Goal: Transaction & Acquisition: Purchase product/service

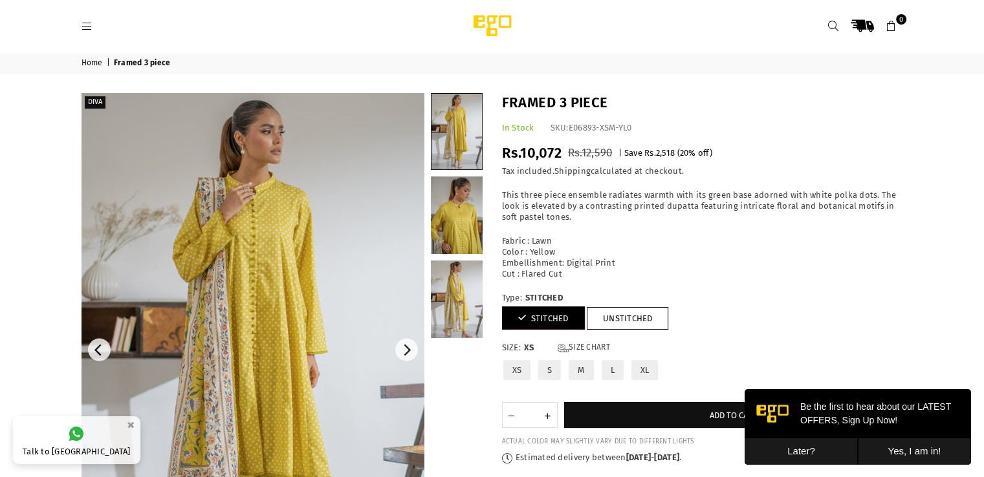
click at [131, 67] on span "Framed 3 piece" at bounding box center [143, 63] width 59 height 10
click at [131, 65] on span "Framed 3 piece" at bounding box center [143, 63] width 59 height 10
click at [91, 61] on link "Home" at bounding box center [92, 63] width 23 height 10
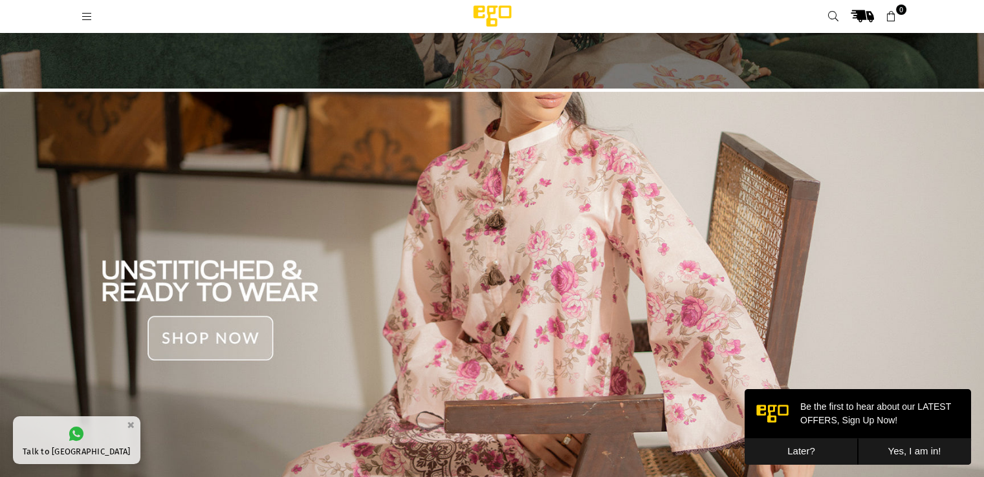
scroll to position [388, 0]
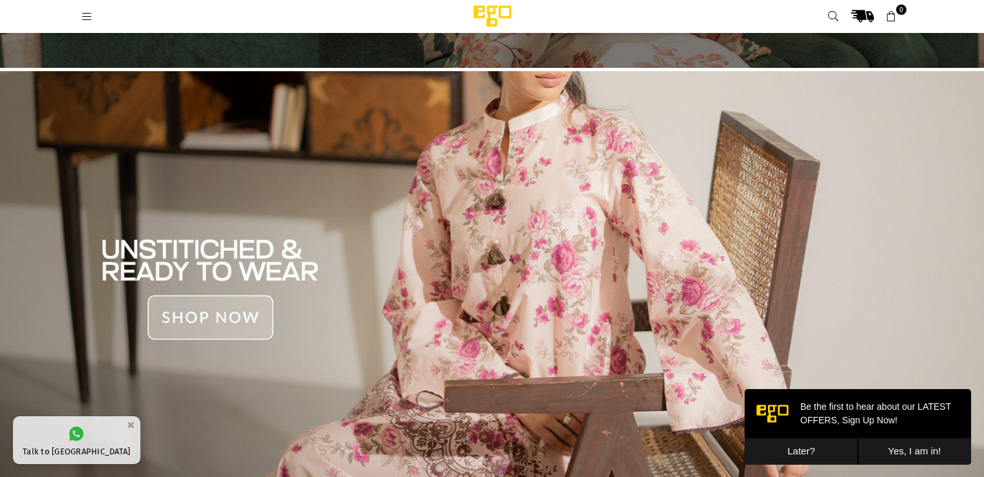
click at [808, 449] on button "Later?" at bounding box center [800, 451] width 113 height 27
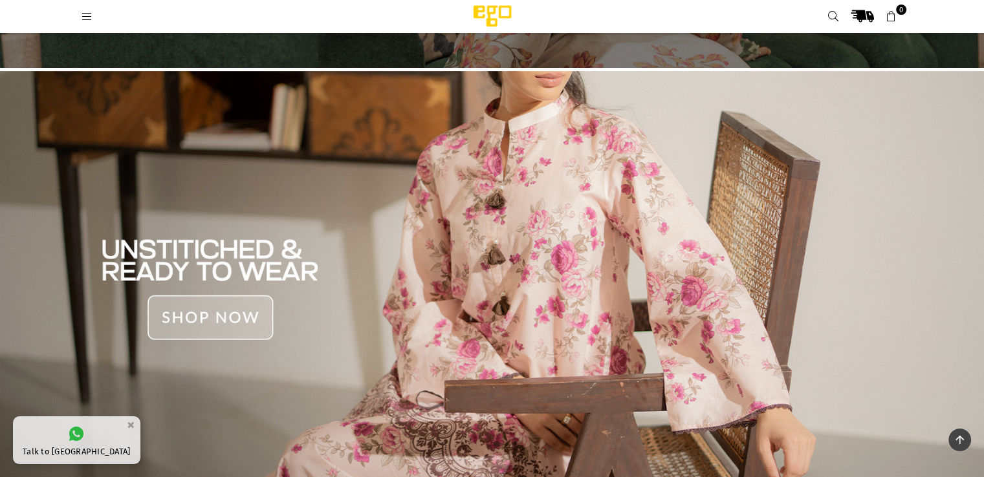
click at [263, 321] on img at bounding box center [492, 281] width 984 height 420
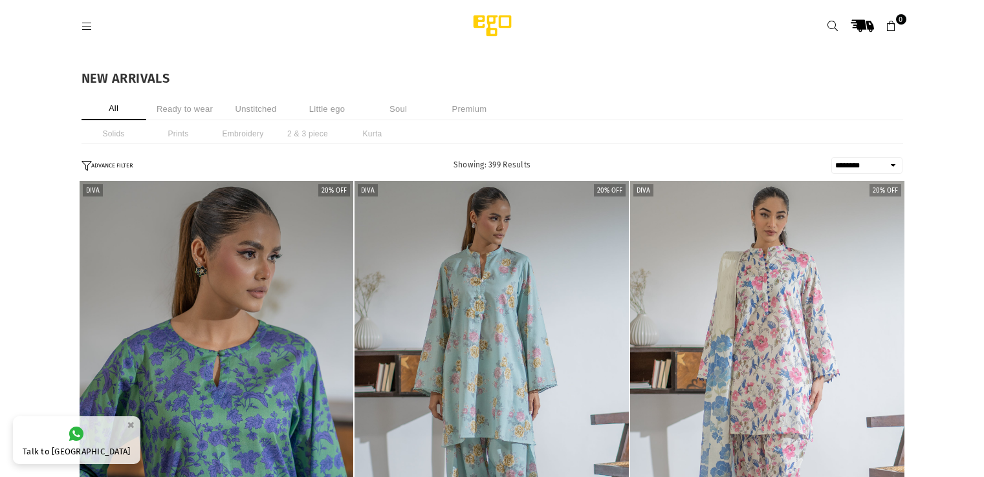
select select "******"
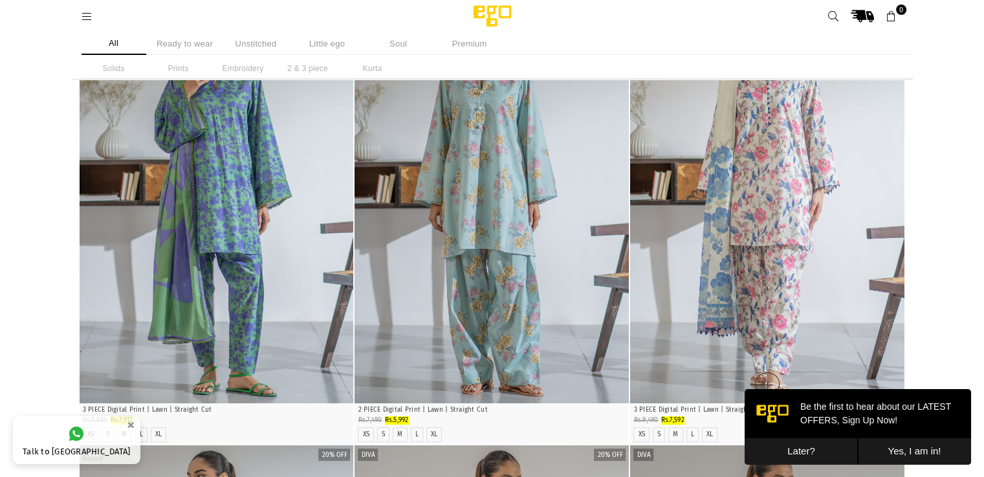
scroll to position [129, 0]
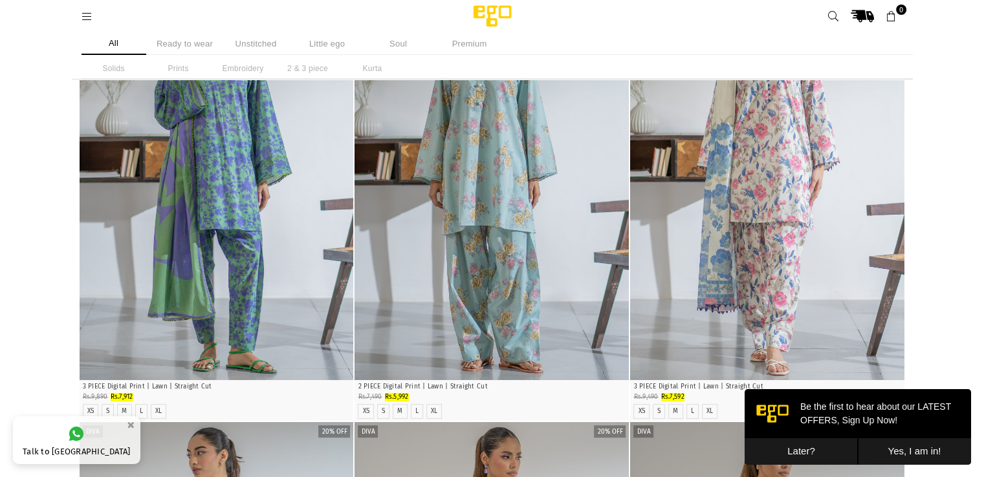
click at [821, 451] on button "Later?" at bounding box center [800, 451] width 113 height 27
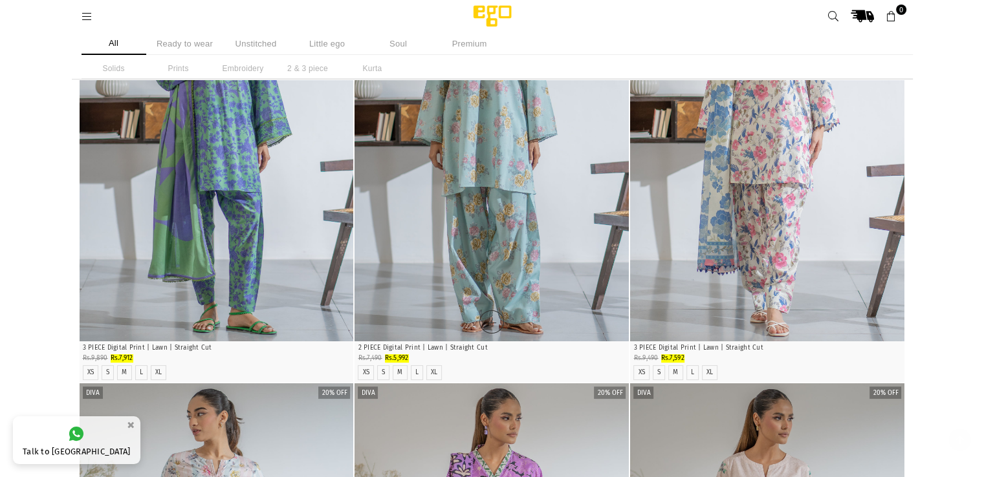
scroll to position [194, 0]
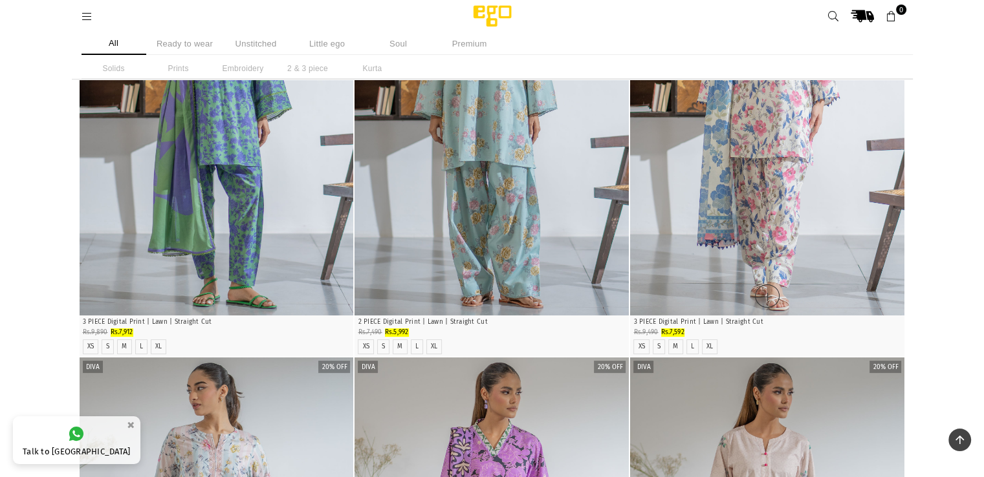
drag, startPoint x: 814, startPoint y: 213, endPoint x: 788, endPoint y: 213, distance: 25.9
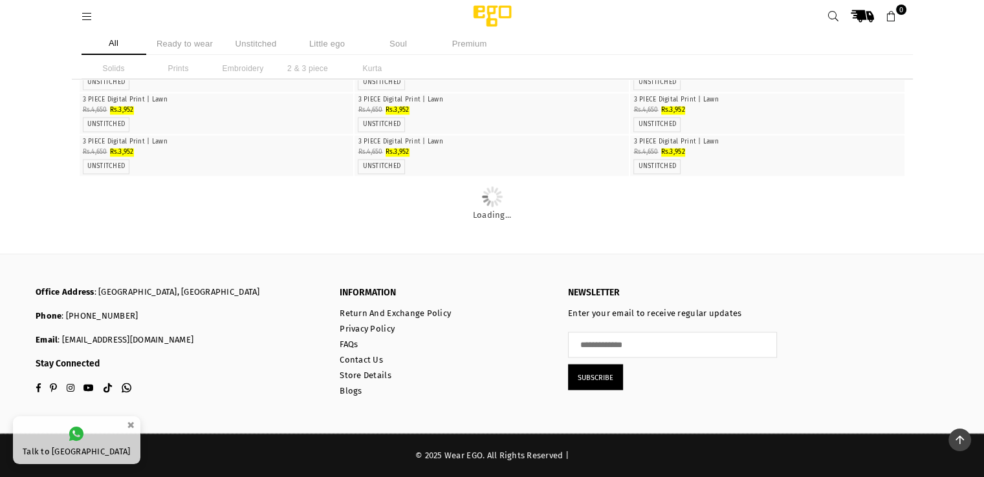
scroll to position [5680, 0]
click at [171, 42] on li "Ready to wear" at bounding box center [185, 43] width 65 height 23
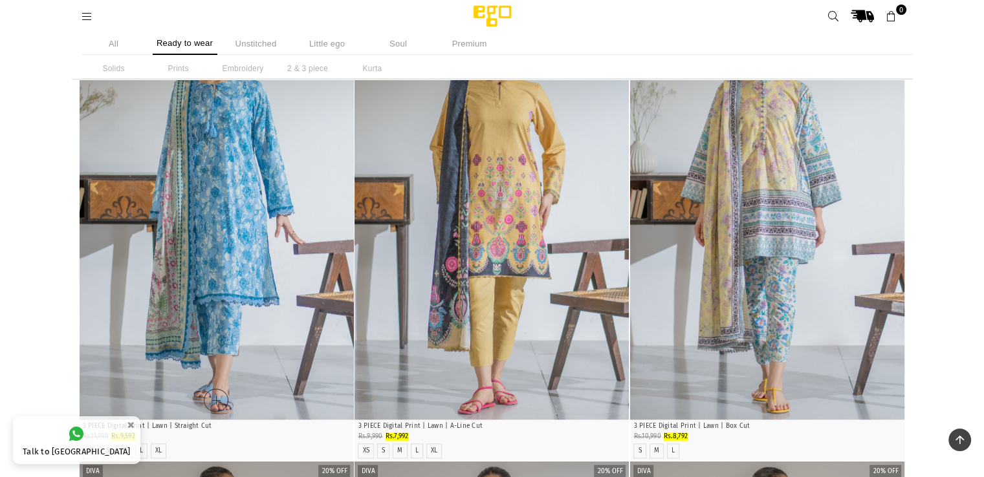
scroll to position [1399, 0]
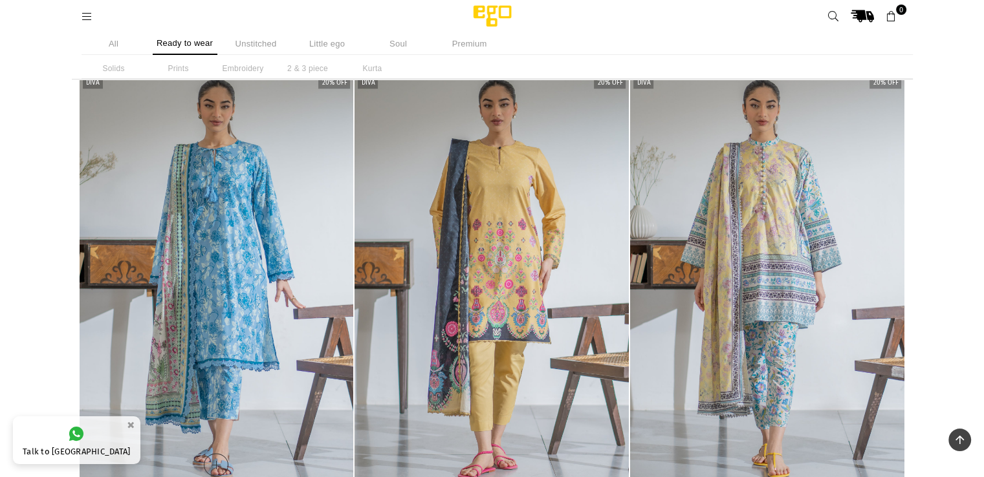
click at [254, 310] on img "1 / 4" at bounding box center [217, 278] width 274 height 411
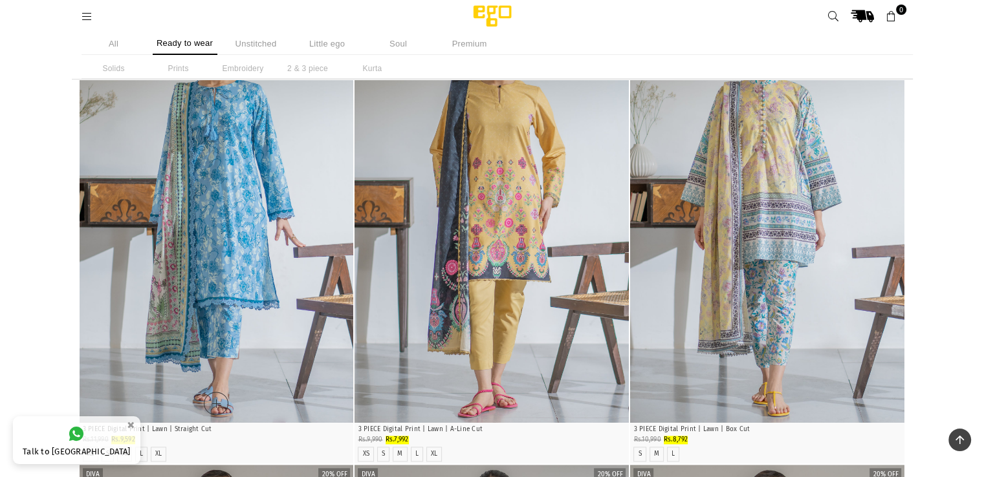
scroll to position [1593, 0]
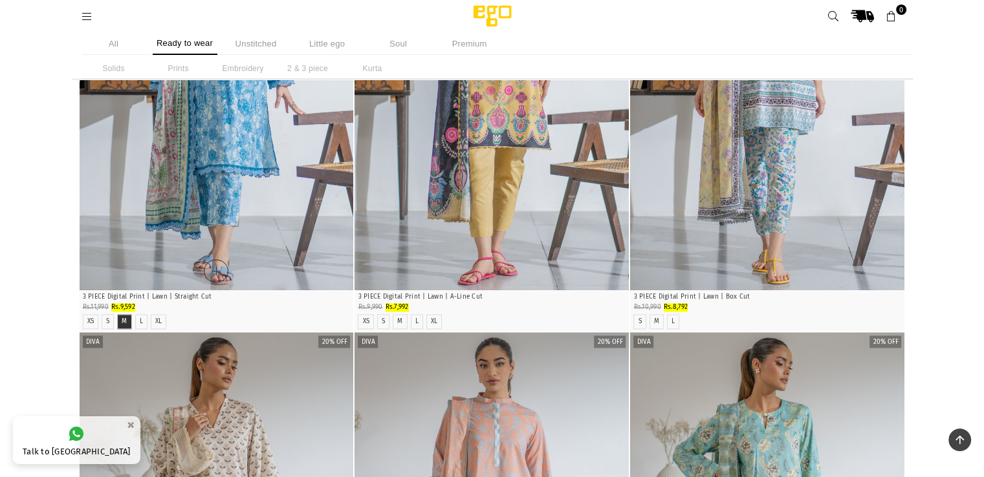
click at [125, 321] on label "M" at bounding box center [124, 322] width 5 height 8
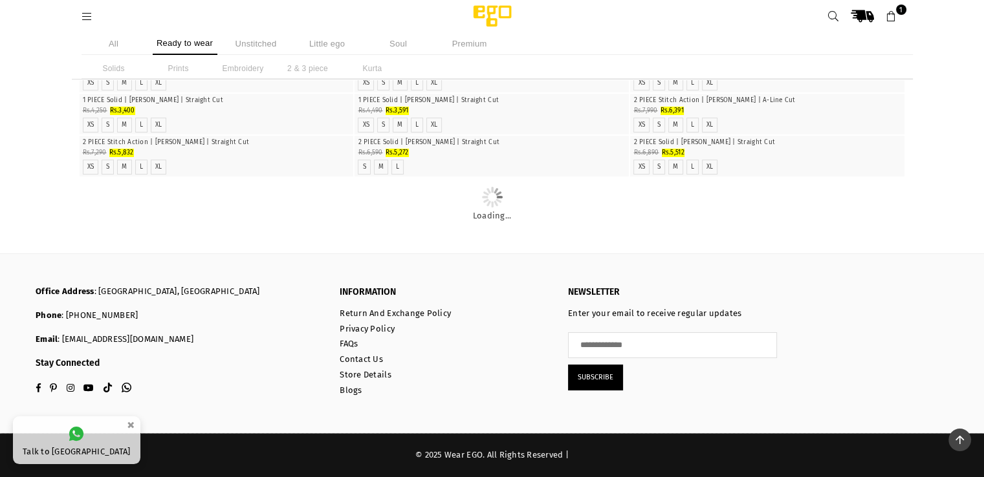
scroll to position [7178, 0]
click at [825, 18] on link at bounding box center [832, 16] width 23 height 23
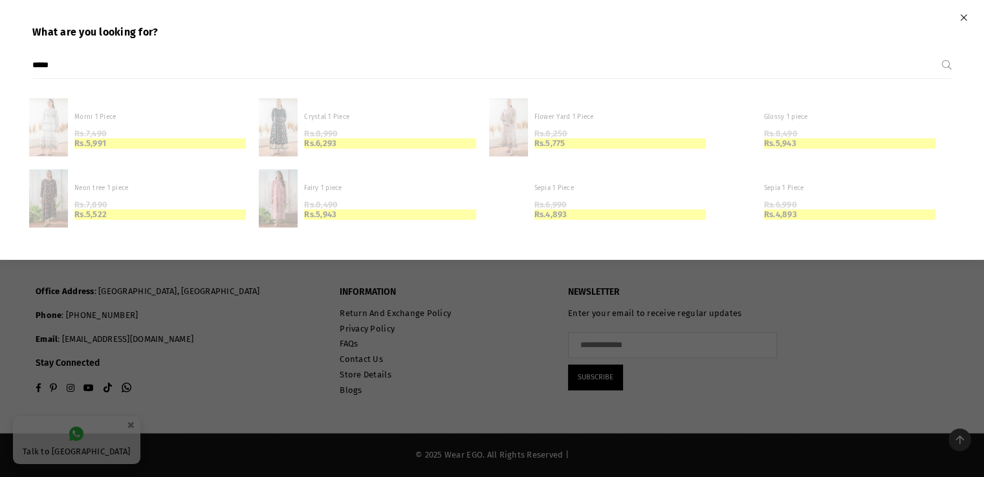
type input "*****"
click at [942, 52] on button "Submit" at bounding box center [947, 65] width 10 height 26
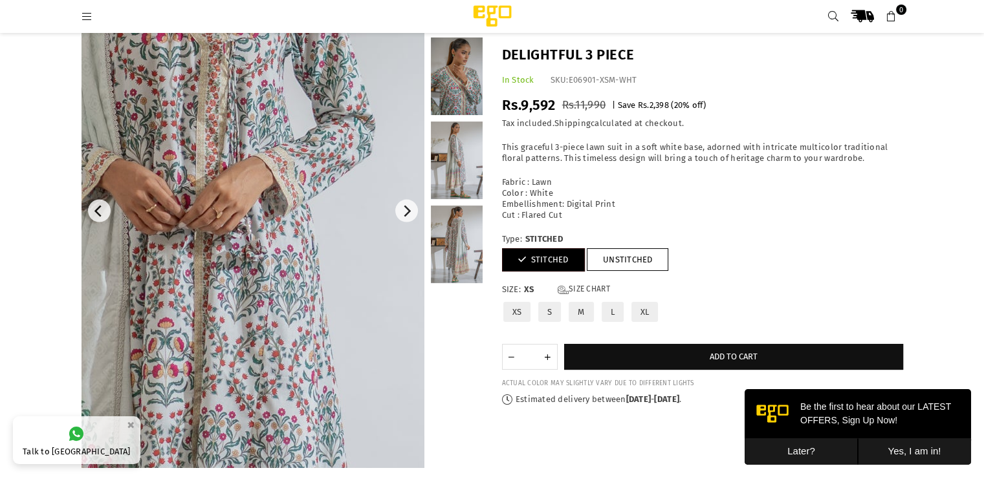
scroll to position [97, 0]
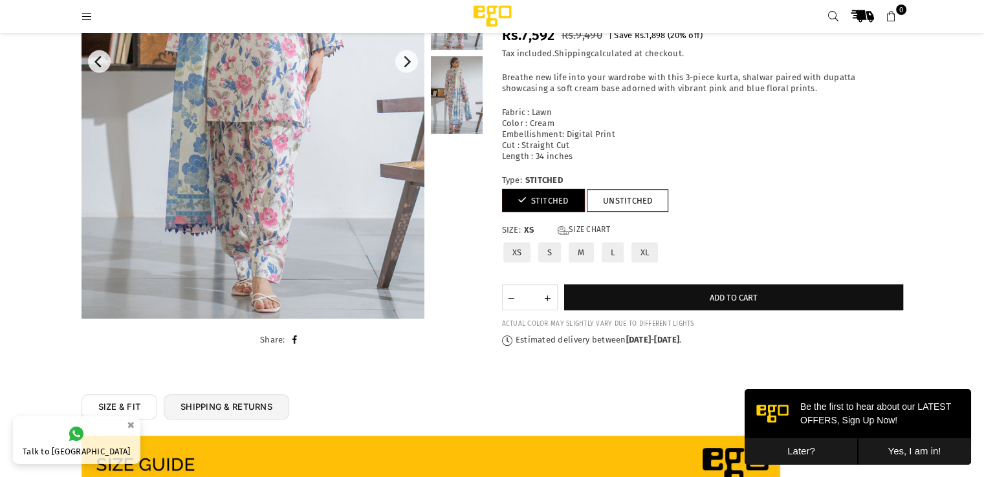
scroll to position [291, 0]
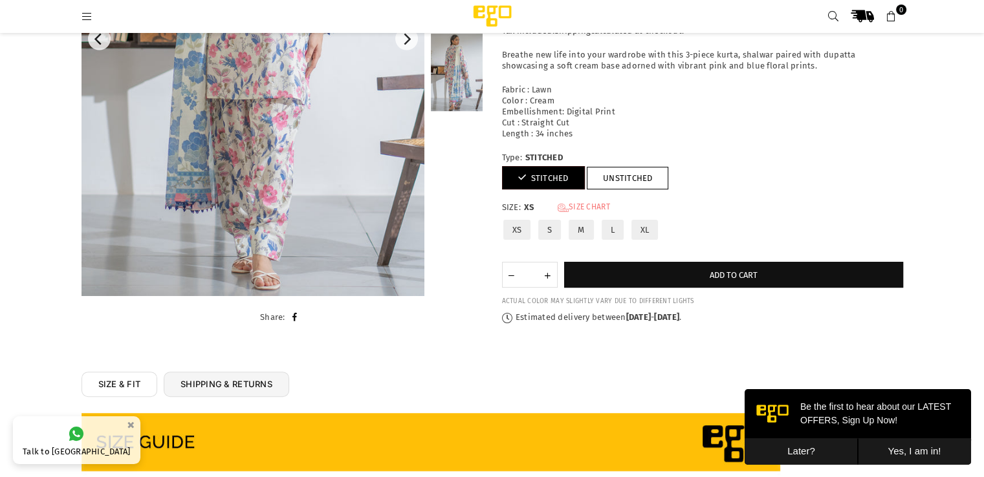
click at [579, 199] on div "Forever 3 piece In Stock SKU: E06889-XSM-CR0 Regular price Rs.7,592 Rs.9,490 | …" at bounding box center [702, 137] width 420 height 371
click at [579, 203] on link "Size Chart" at bounding box center [583, 207] width 52 height 11
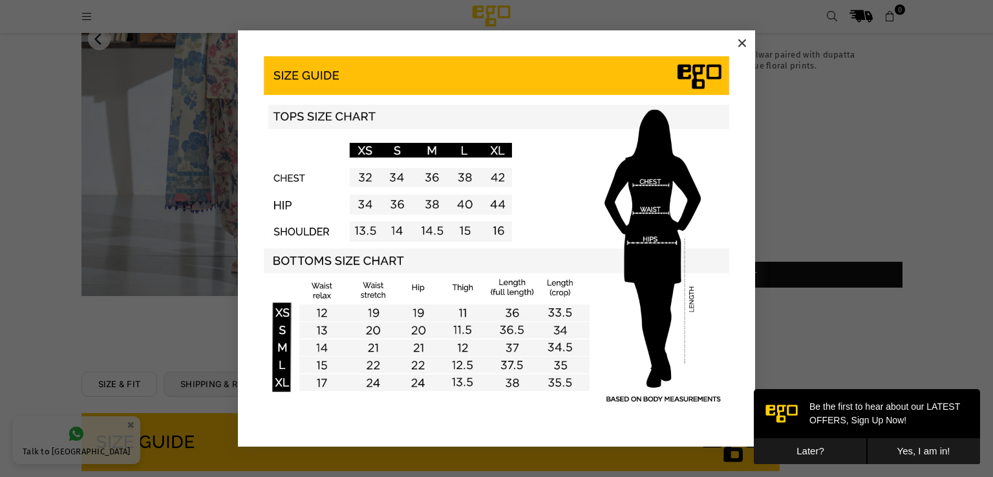
drag, startPoint x: 744, startPoint y: 41, endPoint x: 750, endPoint y: 102, distance: 60.4
click at [744, 42] on button "×" at bounding box center [742, 43] width 19 height 19
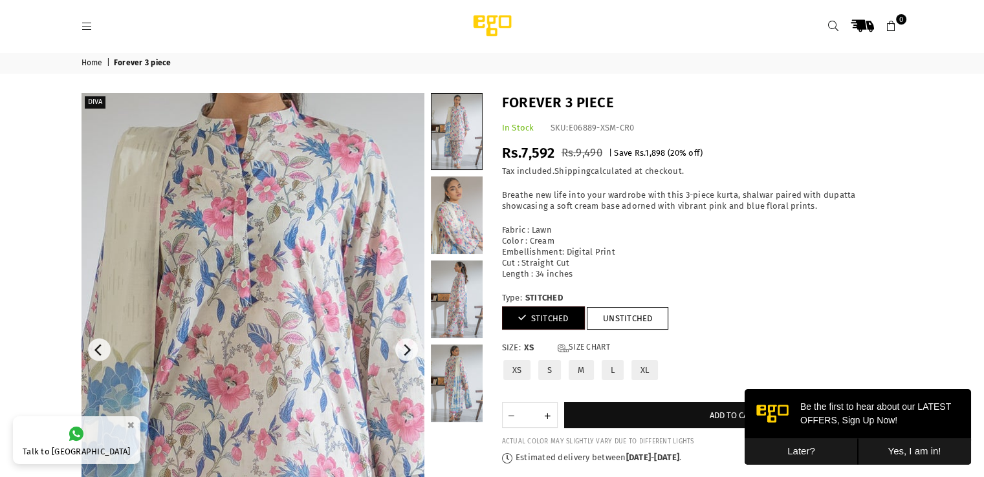
scroll to position [0, 0]
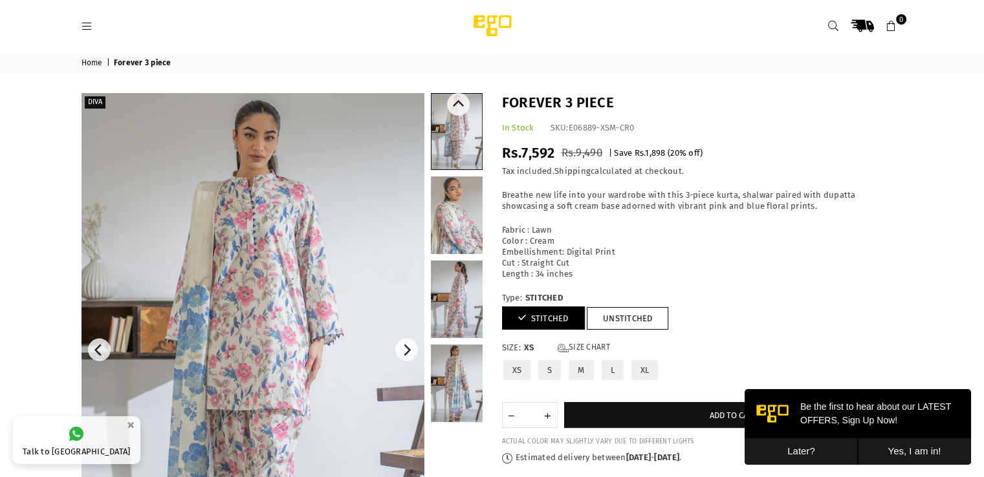
click at [455, 298] on link at bounding box center [457, 300] width 52 height 78
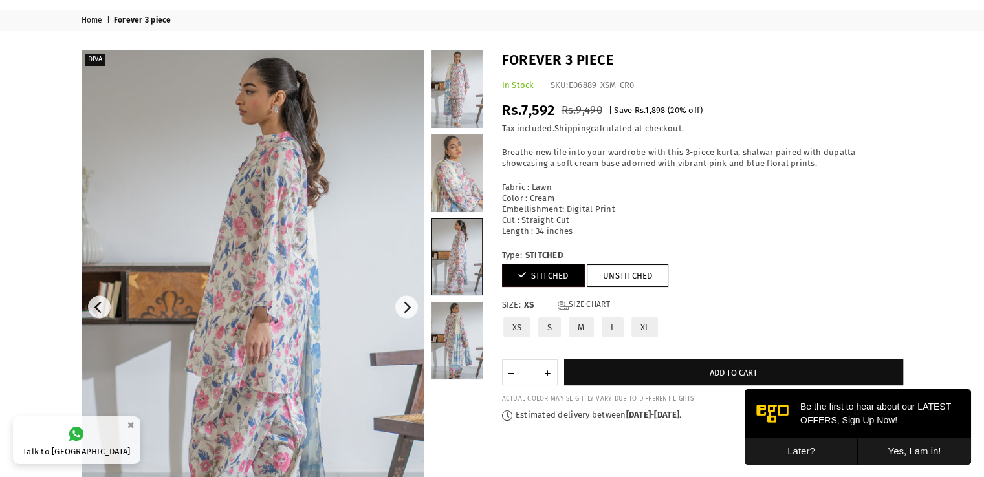
scroll to position [32, 0]
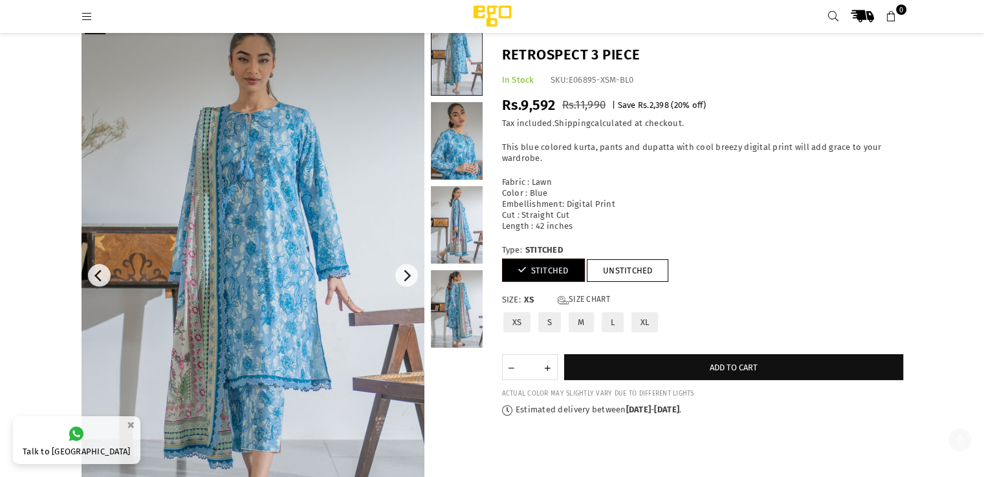
scroll to position [162, 0]
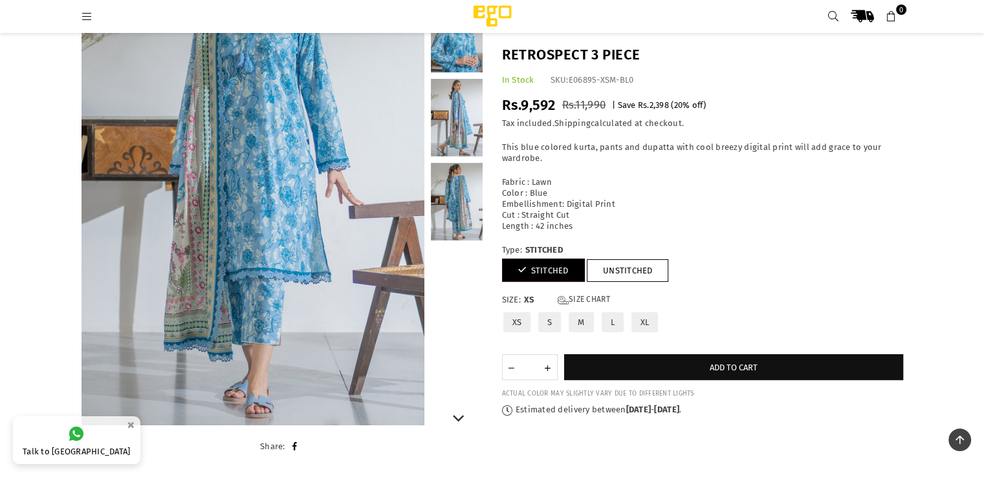
click at [458, 187] on link at bounding box center [457, 202] width 52 height 78
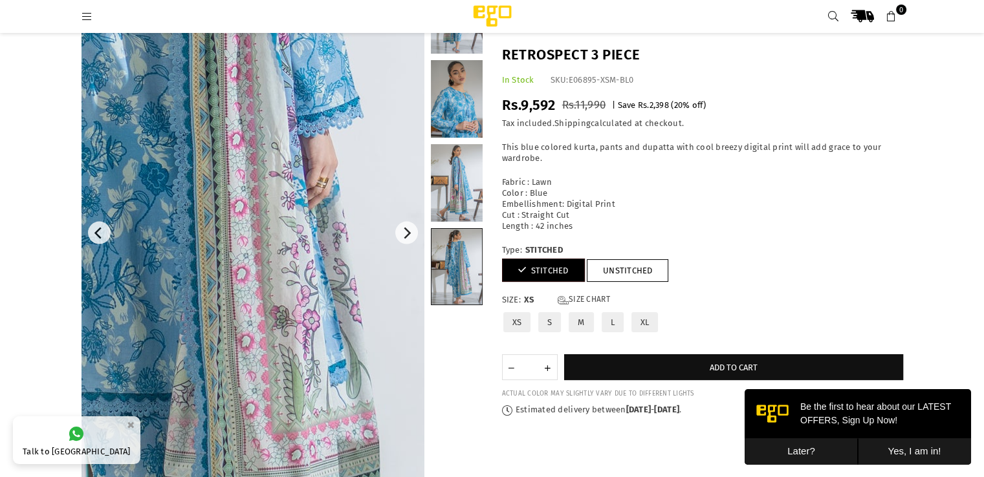
scroll to position [0, 0]
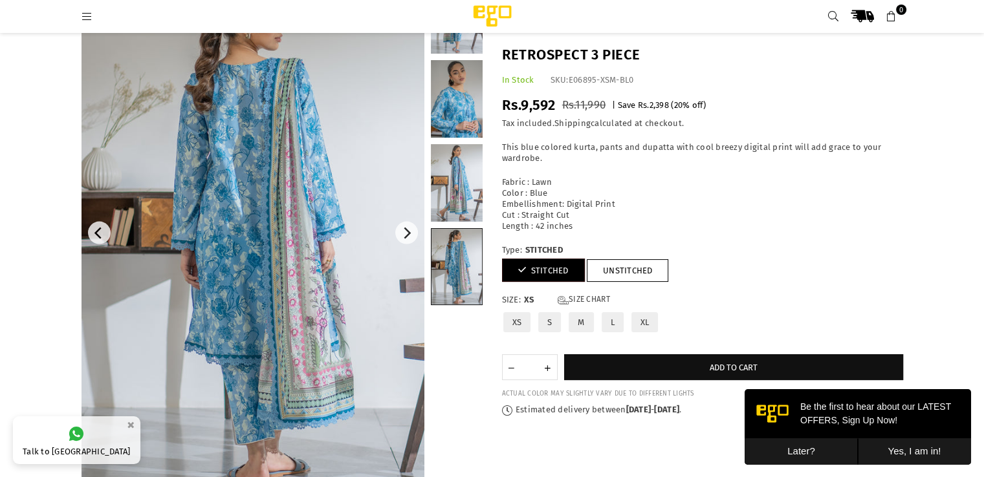
click at [463, 191] on link at bounding box center [457, 183] width 52 height 78
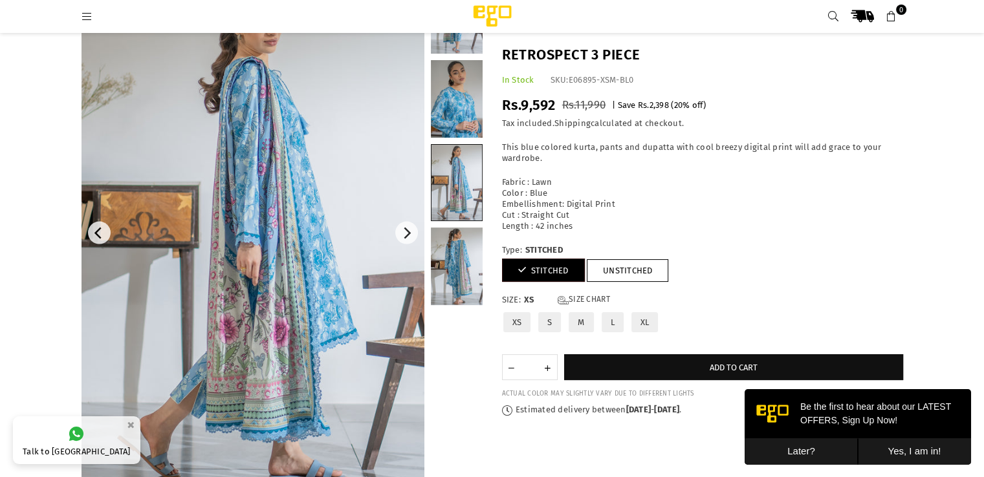
click at [457, 107] on link at bounding box center [457, 99] width 52 height 78
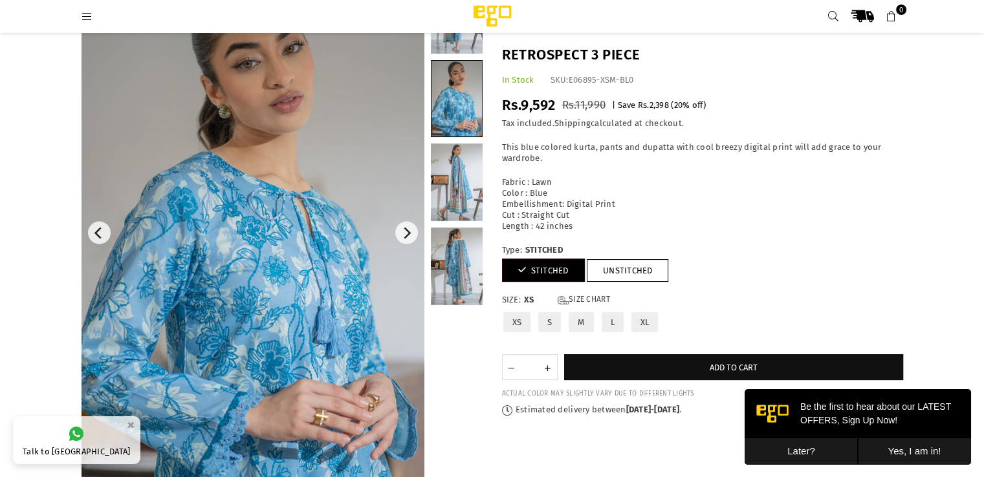
click at [460, 42] on link at bounding box center [457, 15] width 52 height 78
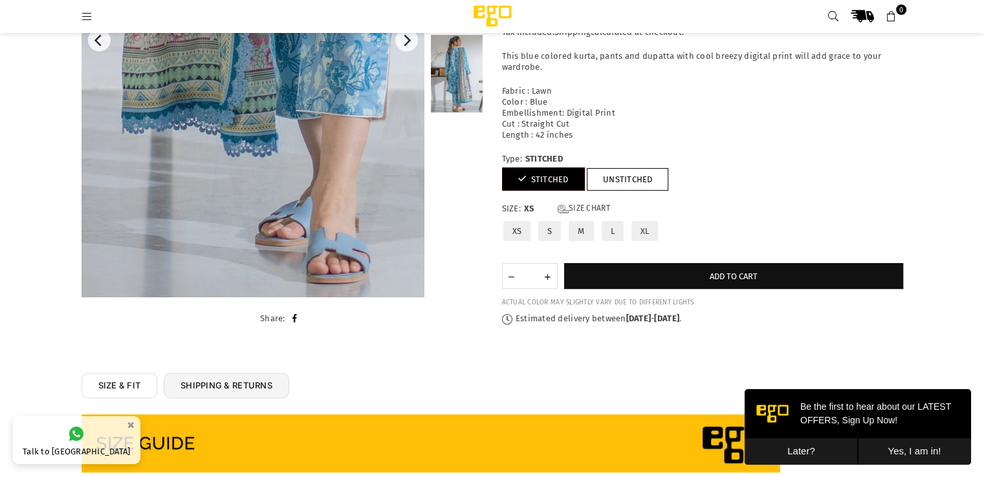
scroll to position [291, 0]
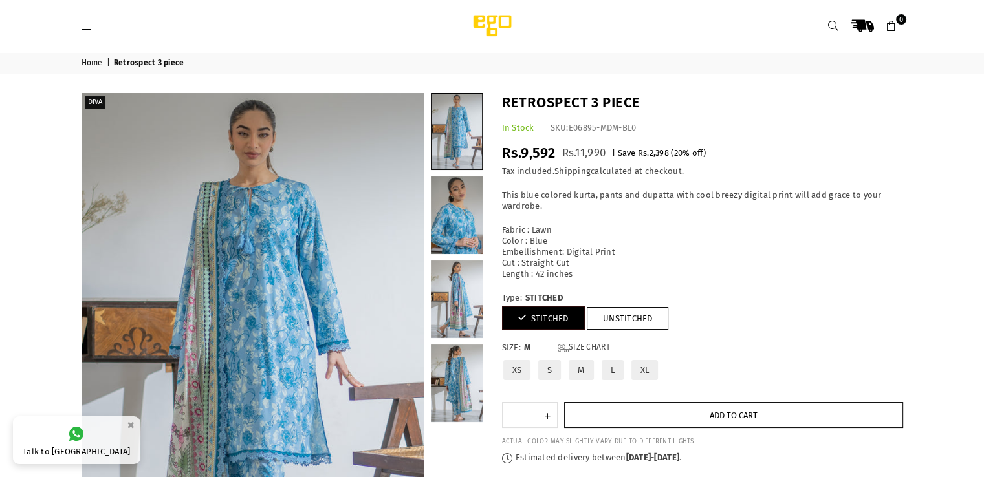
click at [724, 409] on button "Add to cart" at bounding box center [733, 415] width 339 height 26
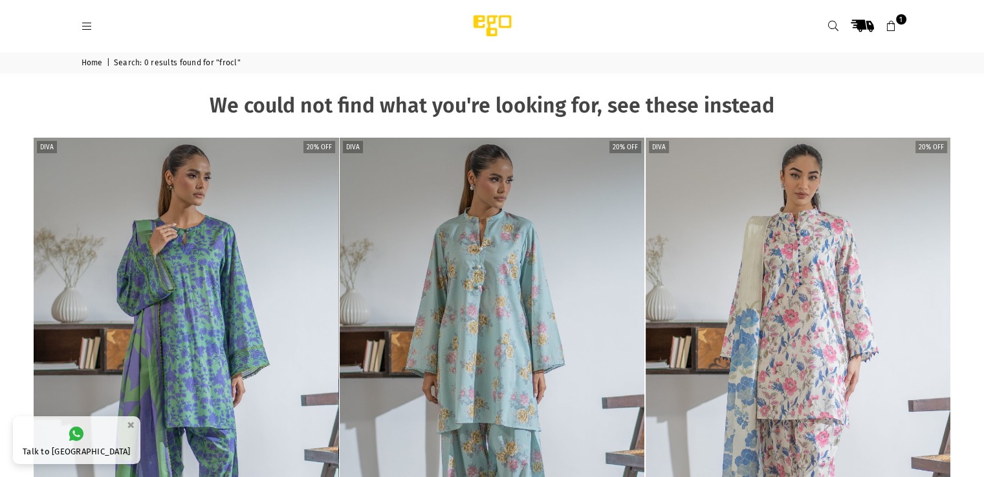
click at [545, 57] on nav "Home | Search: 0 results found for "frocl"" at bounding box center [492, 62] width 841 height 21
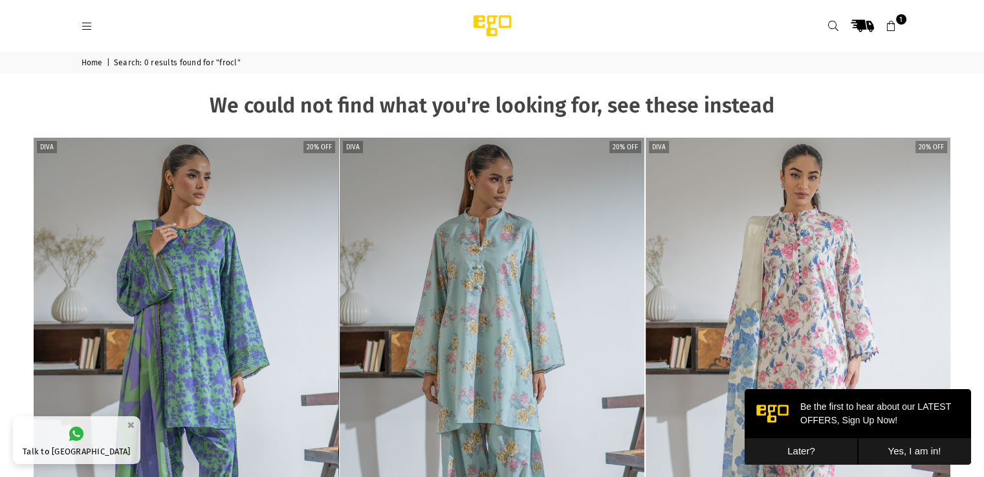
click at [825, 23] on link at bounding box center [832, 25] width 23 height 23
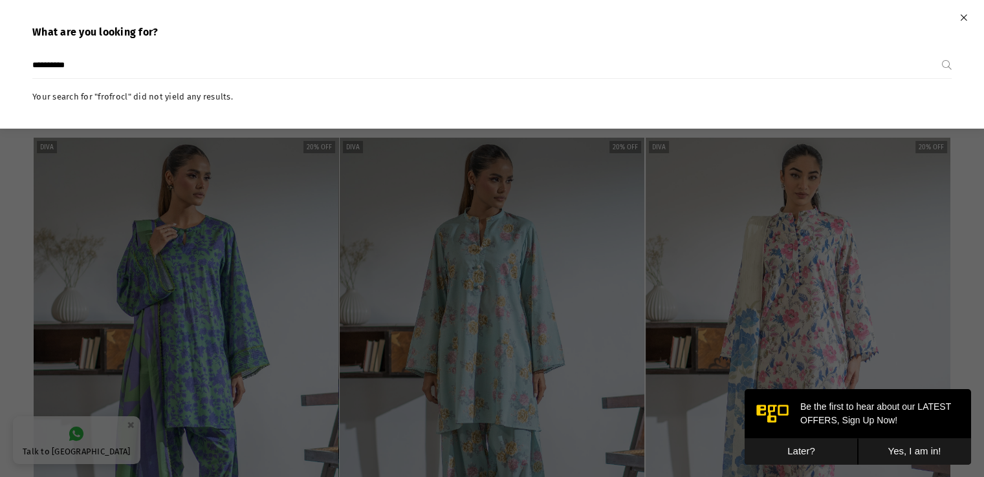
type input "**********"
click at [942, 52] on button "Submit" at bounding box center [947, 65] width 10 height 26
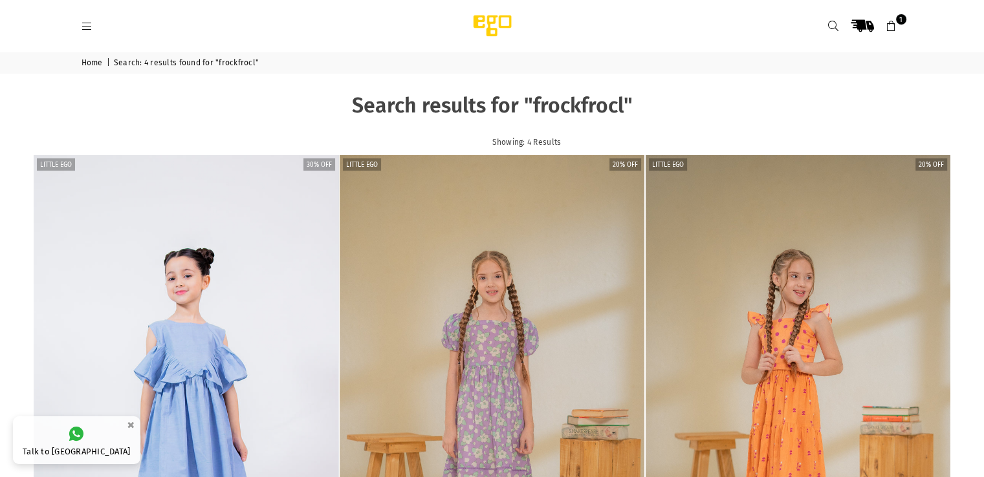
click at [835, 23] on icon at bounding box center [833, 27] width 12 height 12
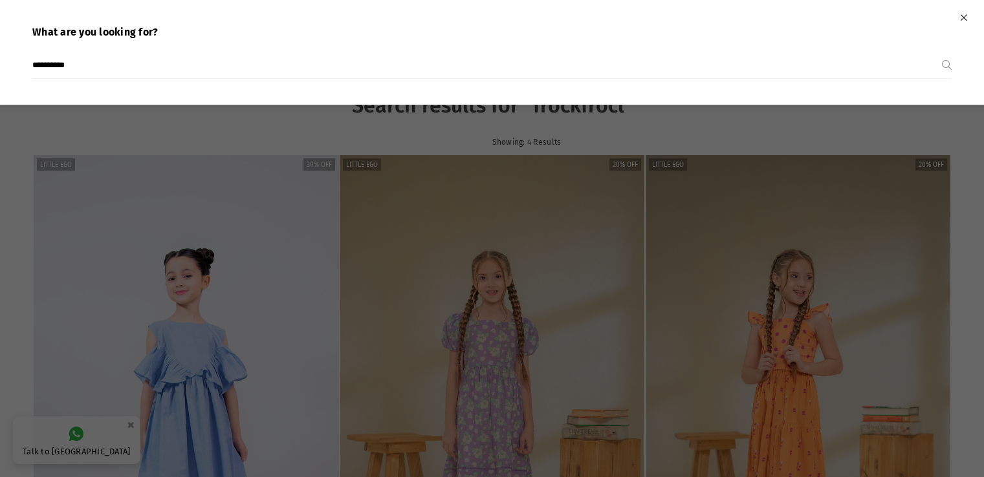
click at [112, 69] on input "**********" at bounding box center [486, 65] width 909 height 26
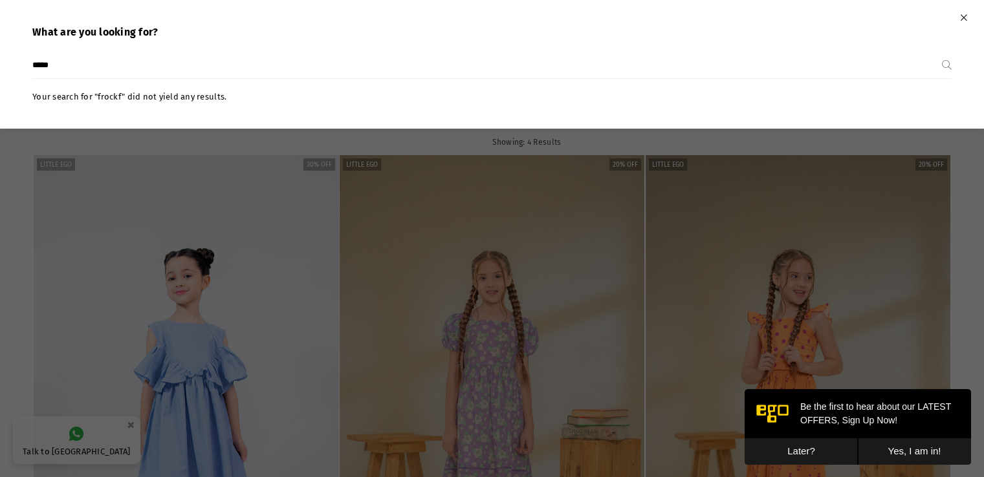
type input "*****"
click at [942, 52] on button "Submit" at bounding box center [947, 65] width 10 height 26
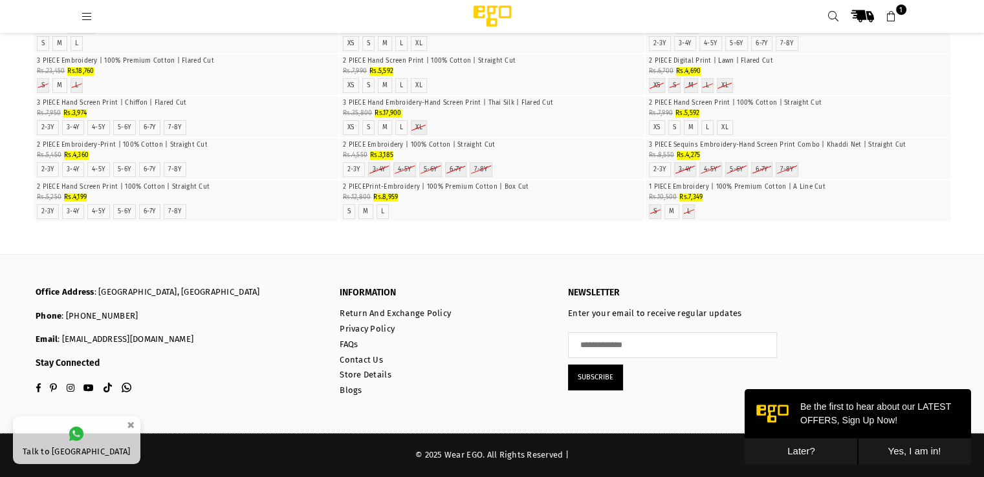
scroll to position [18354, 0]
click at [88, 14] on icon at bounding box center [87, 17] width 12 height 12
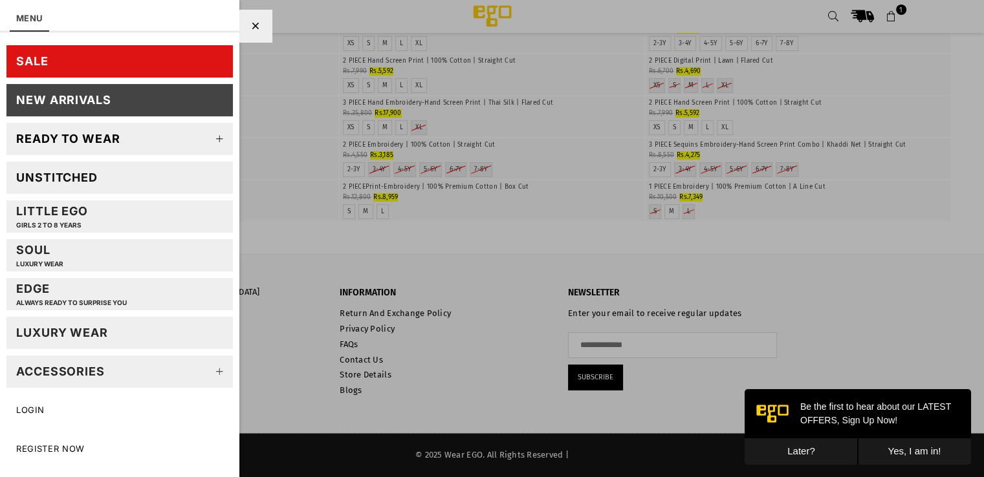
click at [217, 135] on icon at bounding box center [220, 139] width 26 height 26
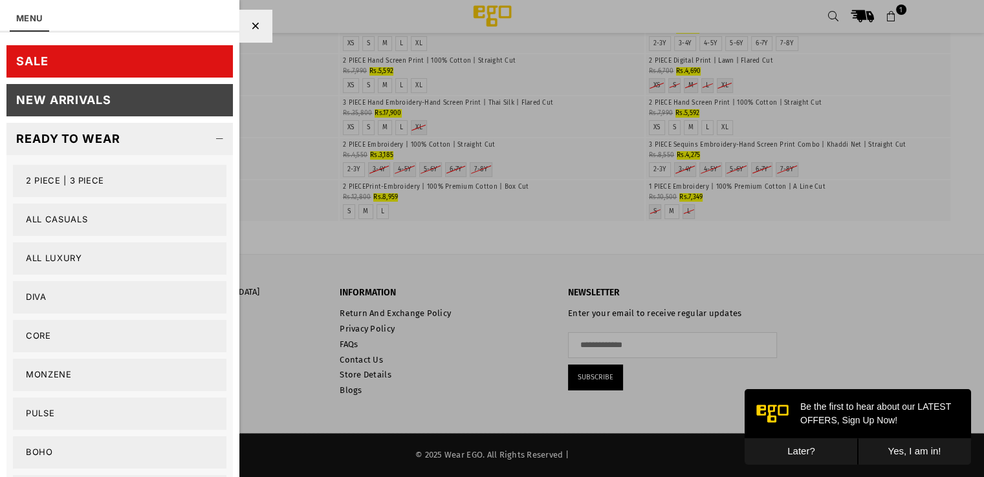
click at [100, 181] on link "2 PIECE | 3 PIECE" at bounding box center [119, 181] width 213 height 32
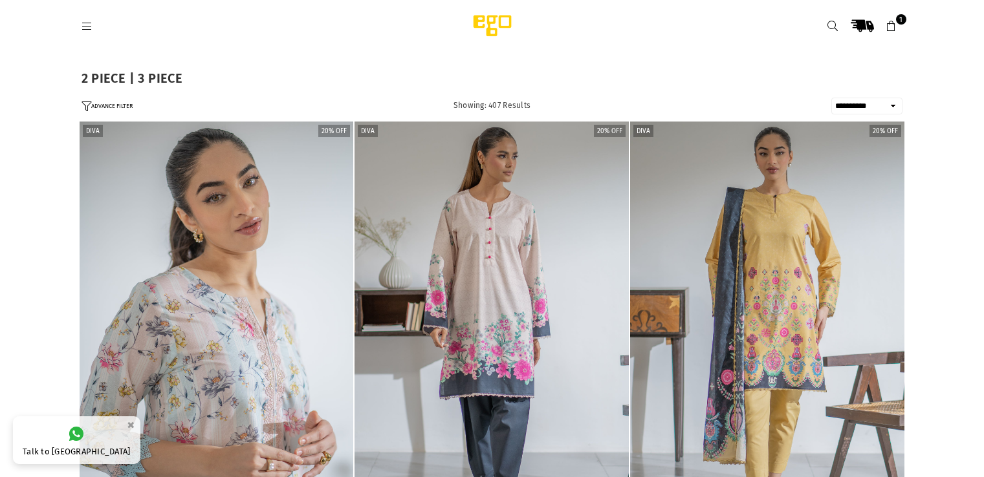
select select "**********"
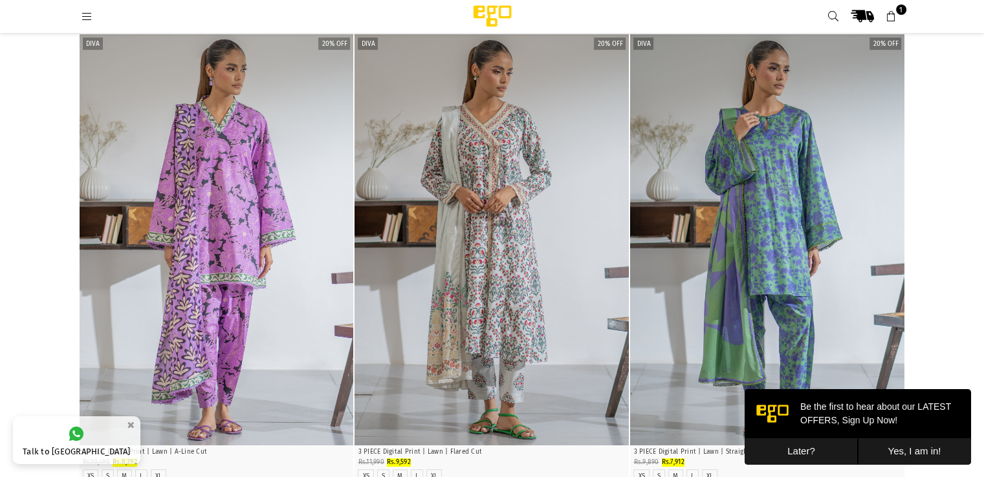
click at [815, 452] on button "Later?" at bounding box center [800, 451] width 113 height 27
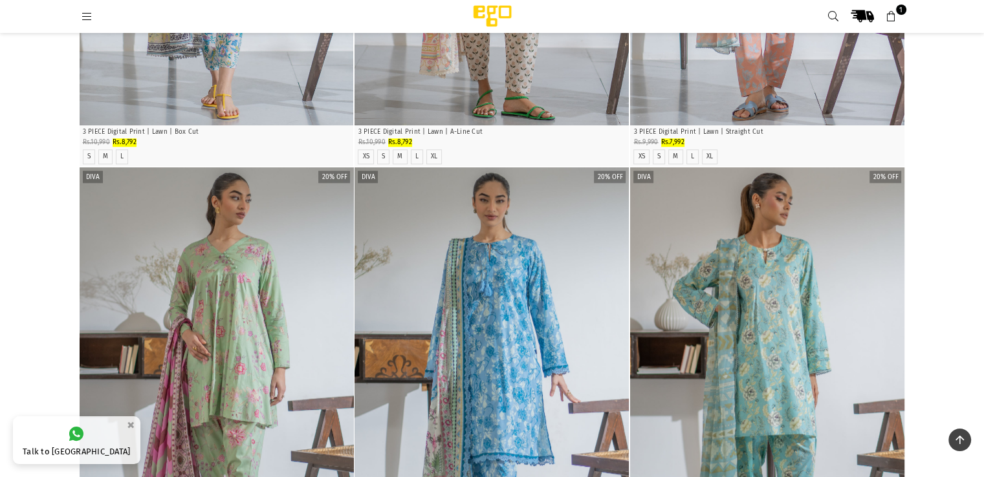
scroll to position [1487, 0]
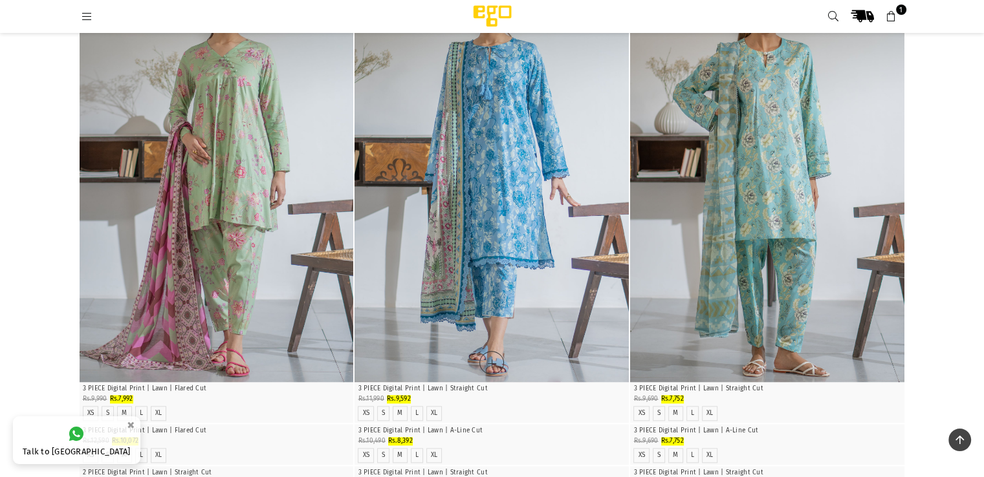
click at [512, 298] on img "1 / 4" at bounding box center [491, 176] width 274 height 411
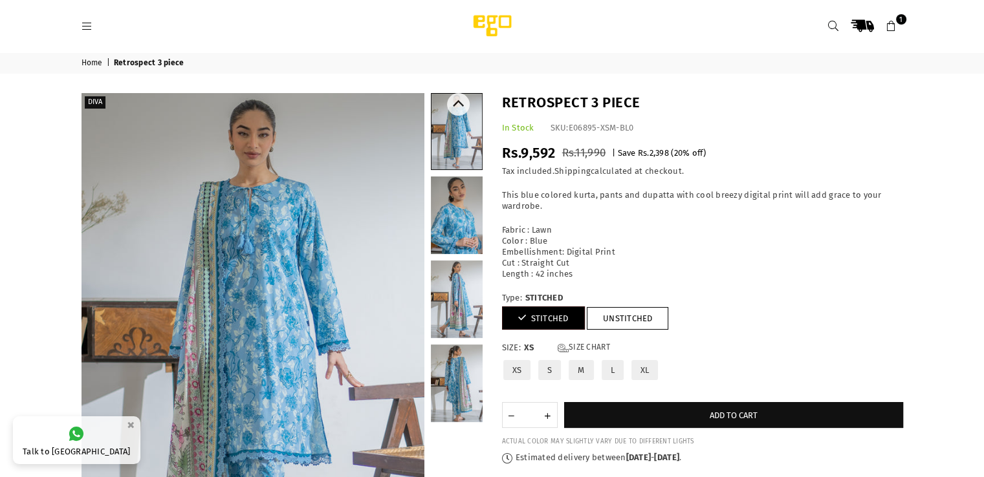
click at [457, 210] on link at bounding box center [457, 216] width 52 height 78
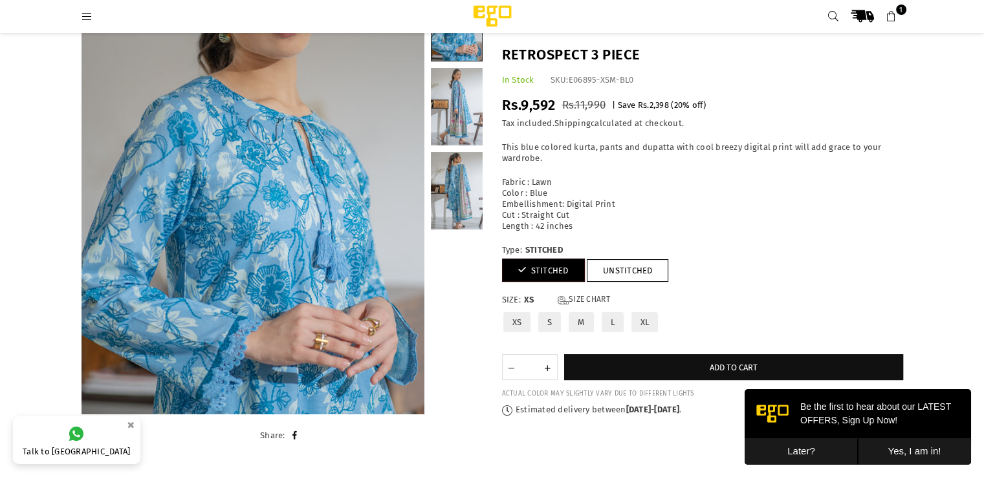
scroll to position [97, 0]
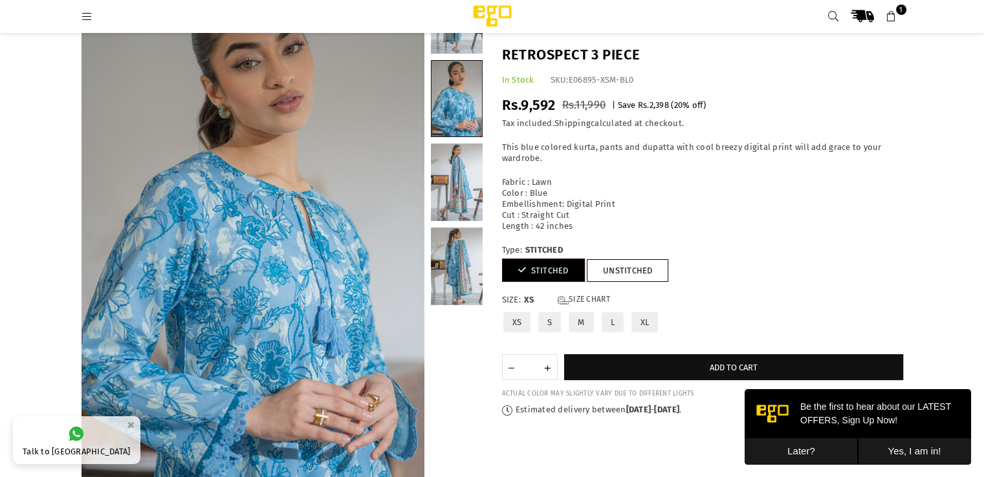
click at [460, 170] on link at bounding box center [457, 183] width 52 height 78
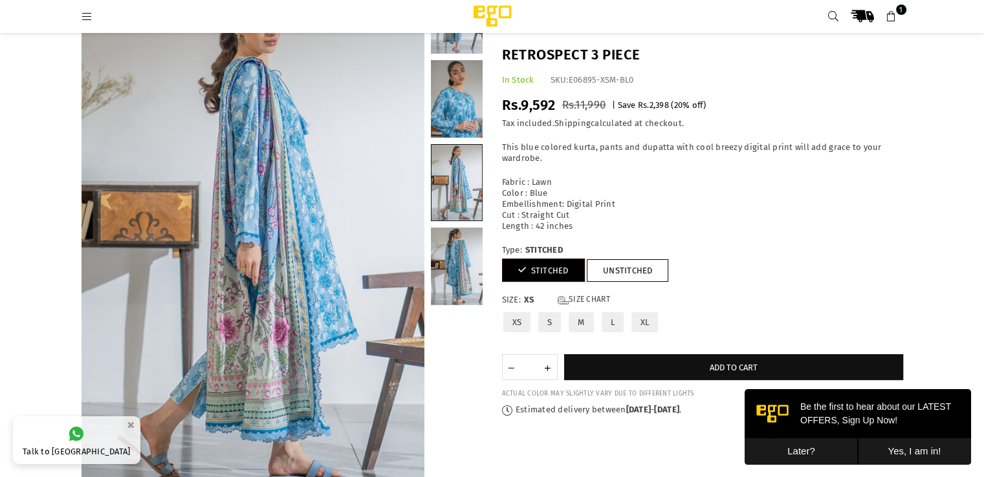
click at [460, 269] on link at bounding box center [457, 267] width 52 height 78
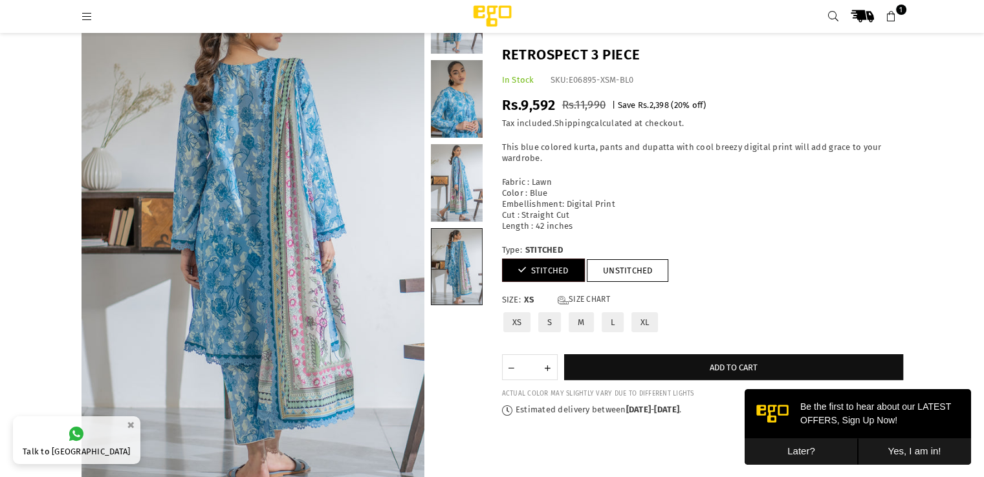
click at [468, 45] on link at bounding box center [457, 15] width 52 height 78
